Goal: Book appointment/travel/reservation

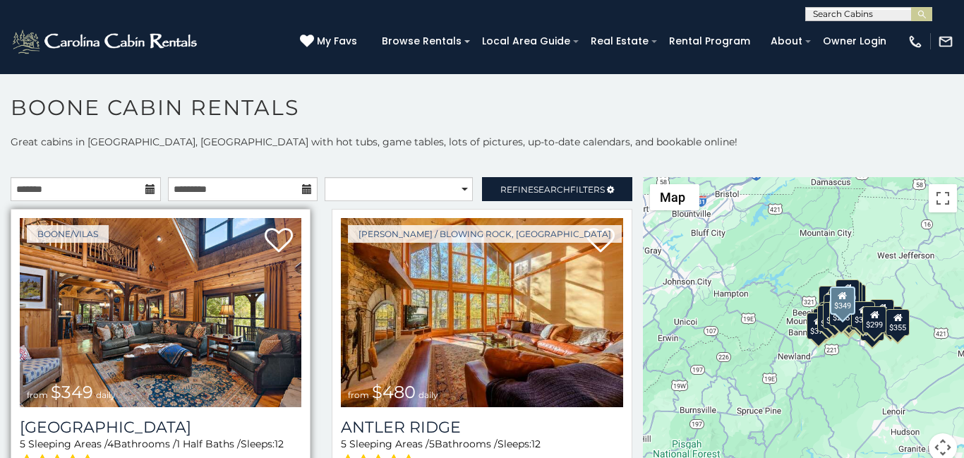
click at [251, 255] on img at bounding box center [161, 312] width 282 height 189
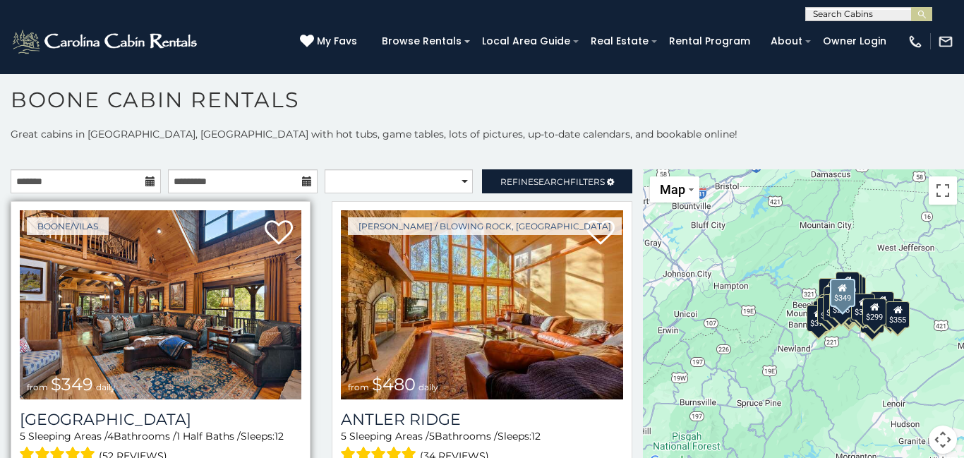
scroll to position [8, 0]
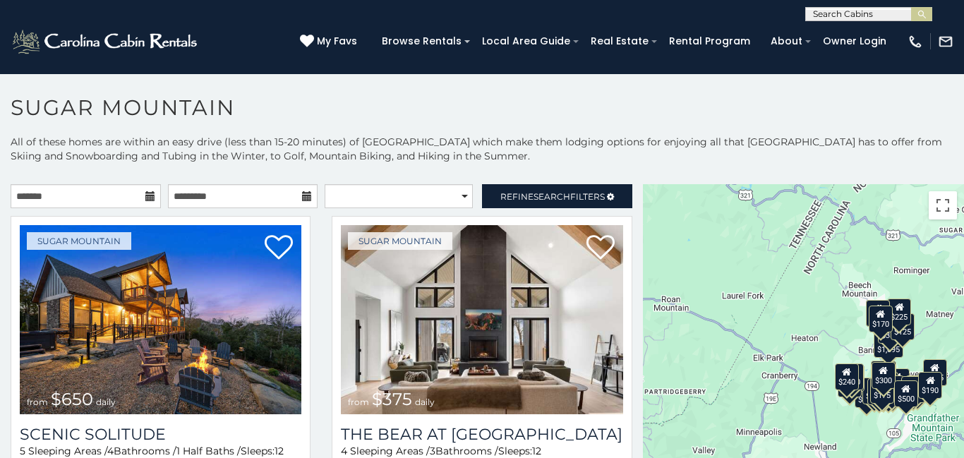
click at [816, 126] on h1 "Sugar Mountain" at bounding box center [482, 115] width 964 height 40
click at [630, 311] on div "Sugar Mountain from $375 daily The Bear At [GEOGRAPHIC_DATA] 4 Sleeping Areas /…" at bounding box center [481, 373] width 321 height 314
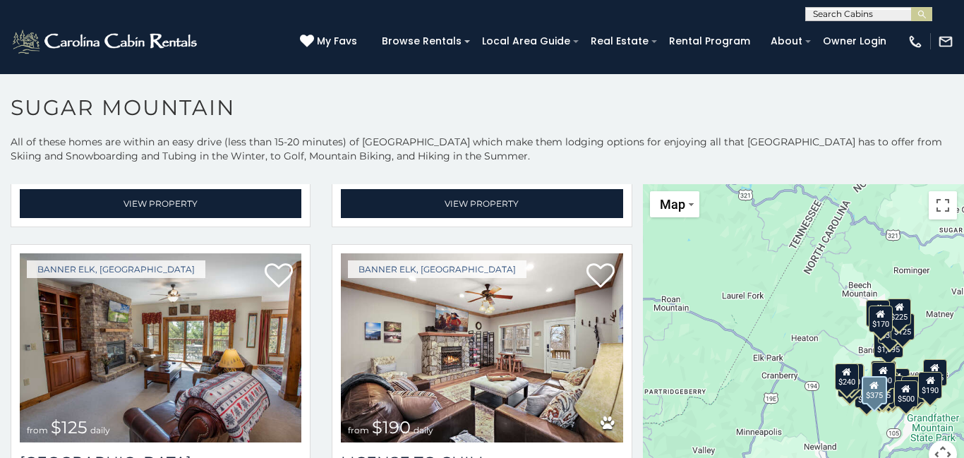
scroll to position [3811, 0]
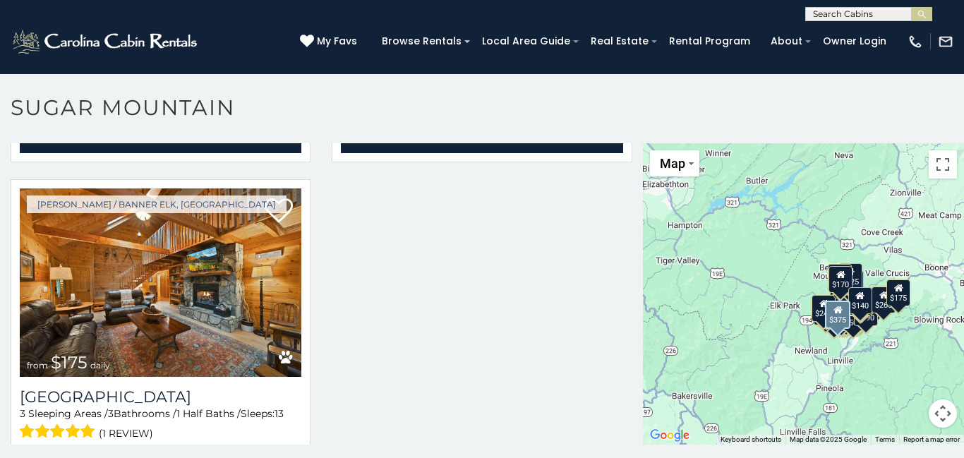
scroll to position [8, 0]
